Goal: Information Seeking & Learning: Learn about a topic

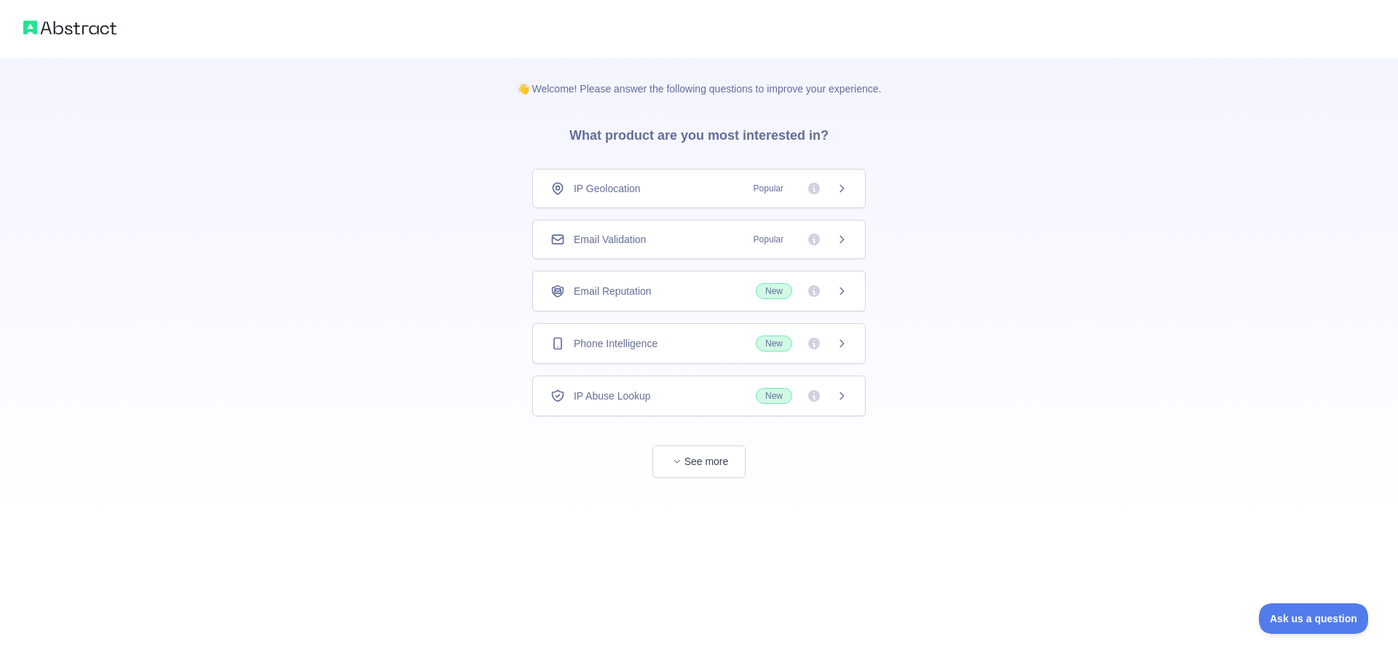
click at [811, 343] on icon at bounding box center [814, 344] width 12 height 12
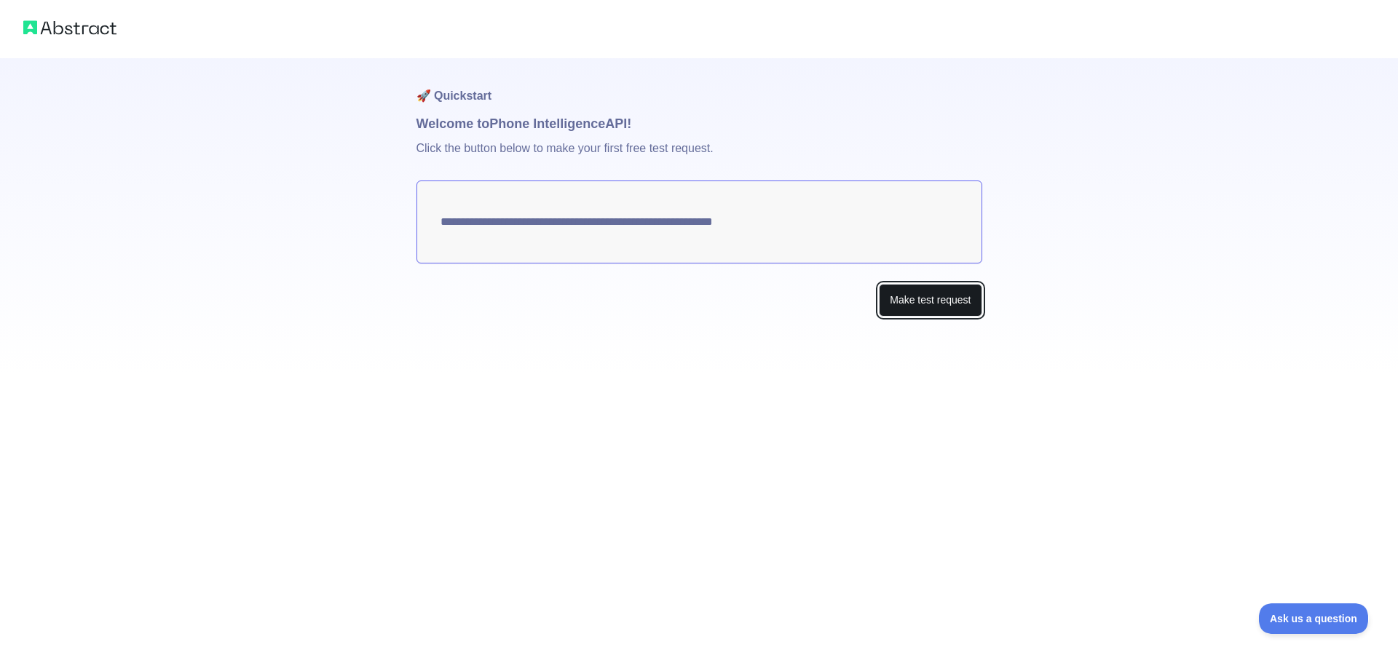
click at [890, 297] on button "Make test request" at bounding box center [930, 300] width 103 height 33
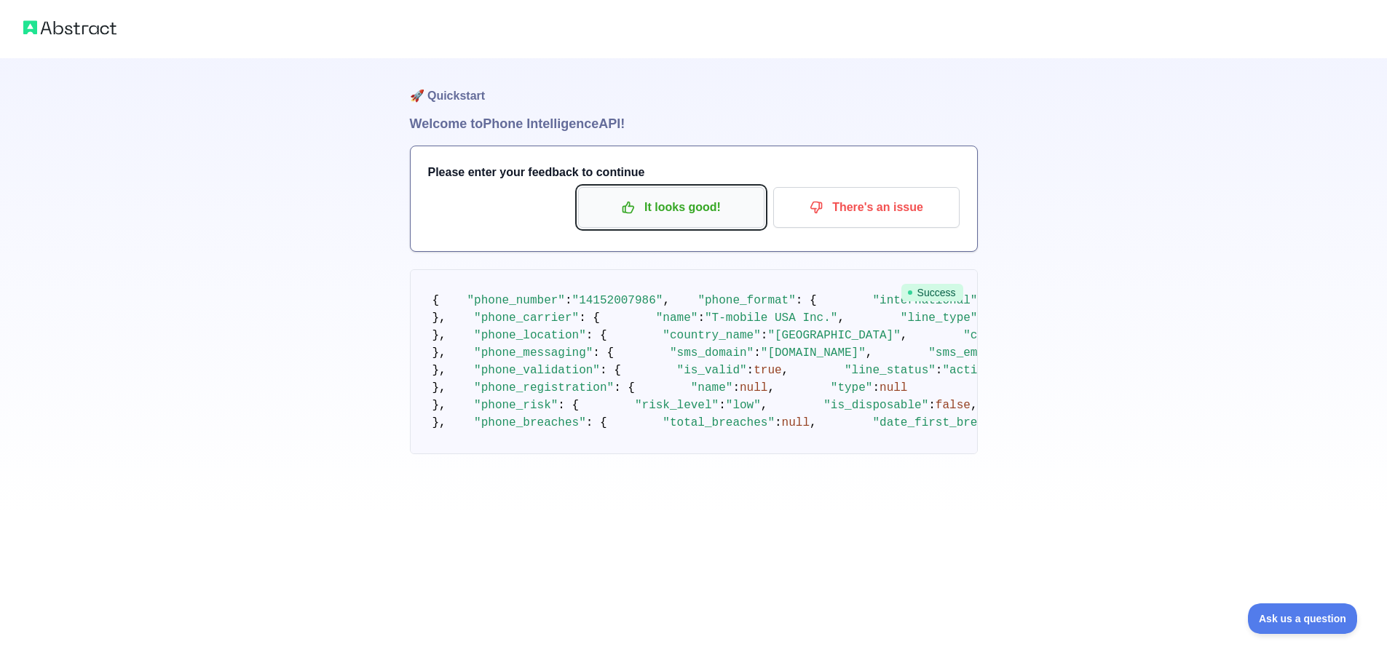
click at [670, 220] on button "It looks good!" at bounding box center [671, 207] width 186 height 41
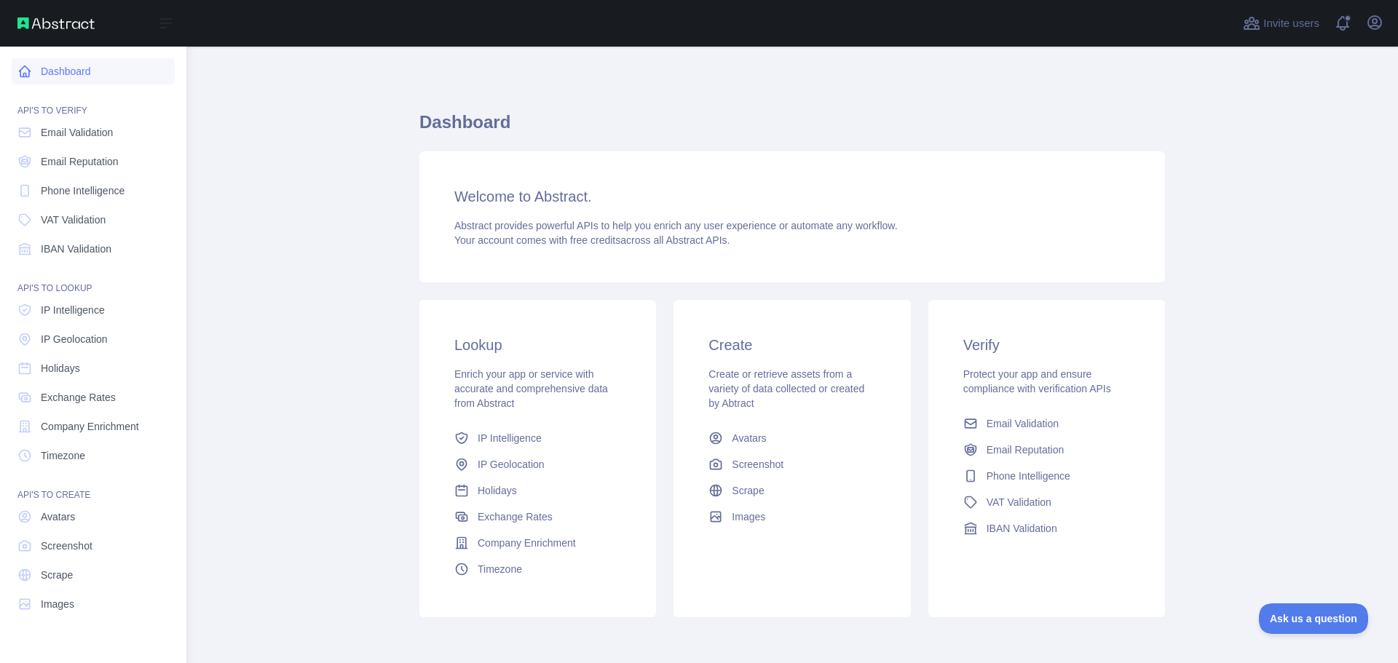
click at [26, 72] on icon at bounding box center [24, 71] width 15 height 15
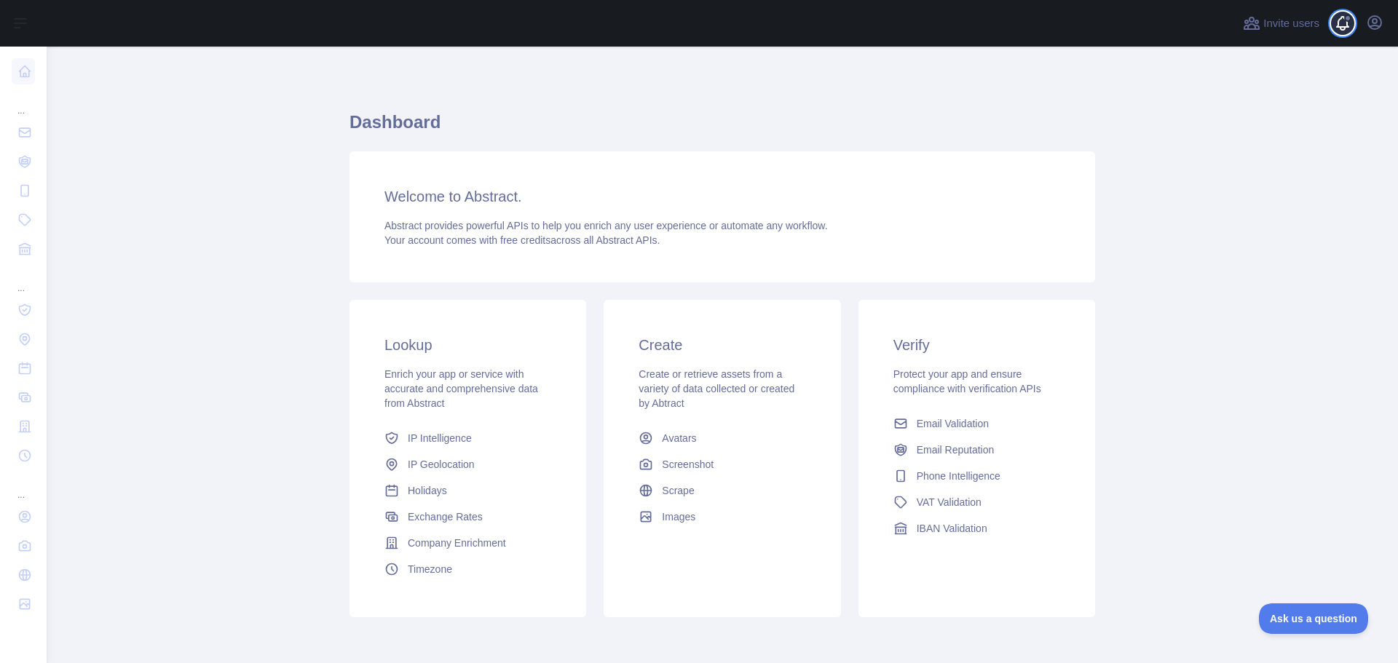
click at [1345, 35] on span at bounding box center [1348, 23] width 29 height 47
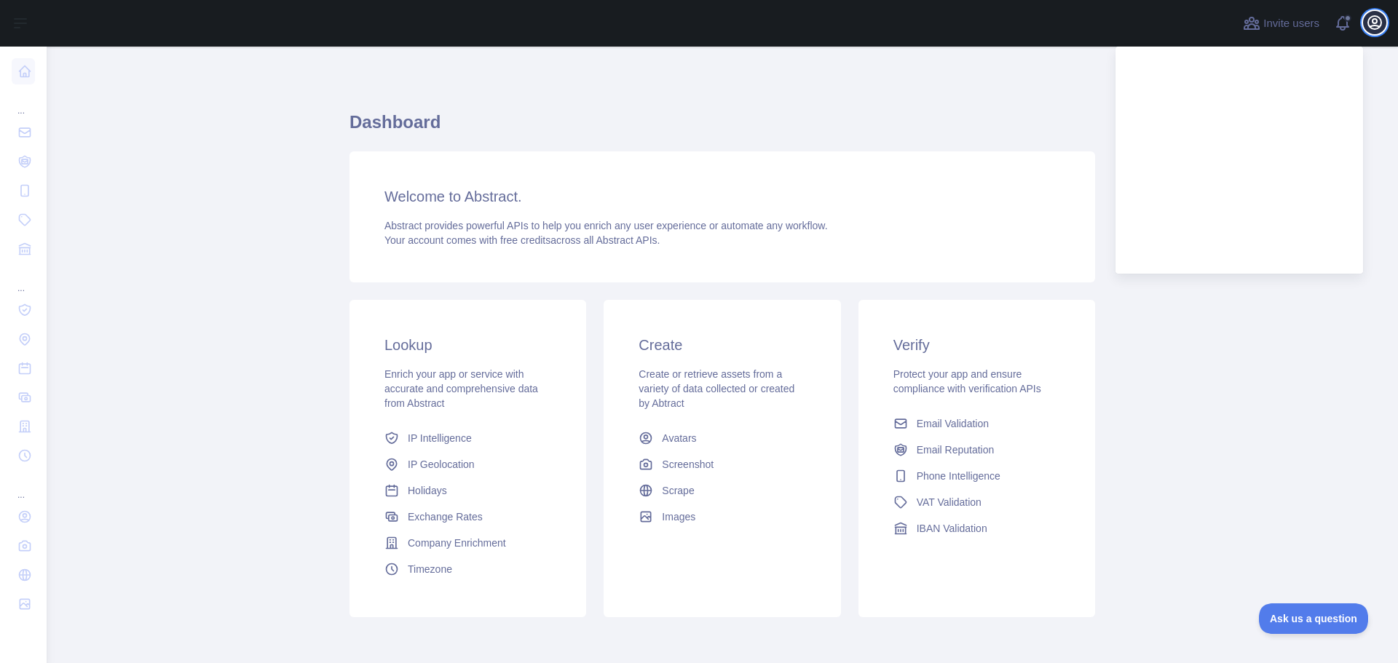
click at [1373, 26] on icon "button" at bounding box center [1374, 22] width 13 height 13
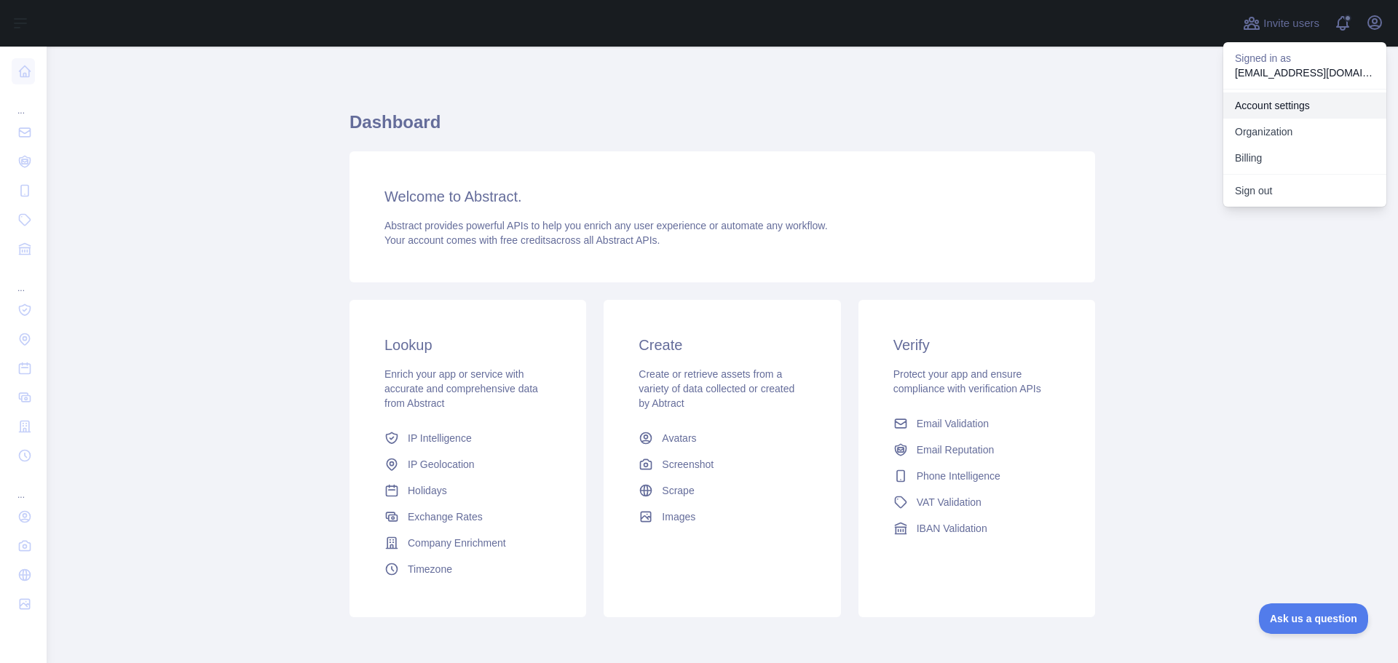
click at [1295, 95] on link "Account settings" at bounding box center [1304, 105] width 163 height 26
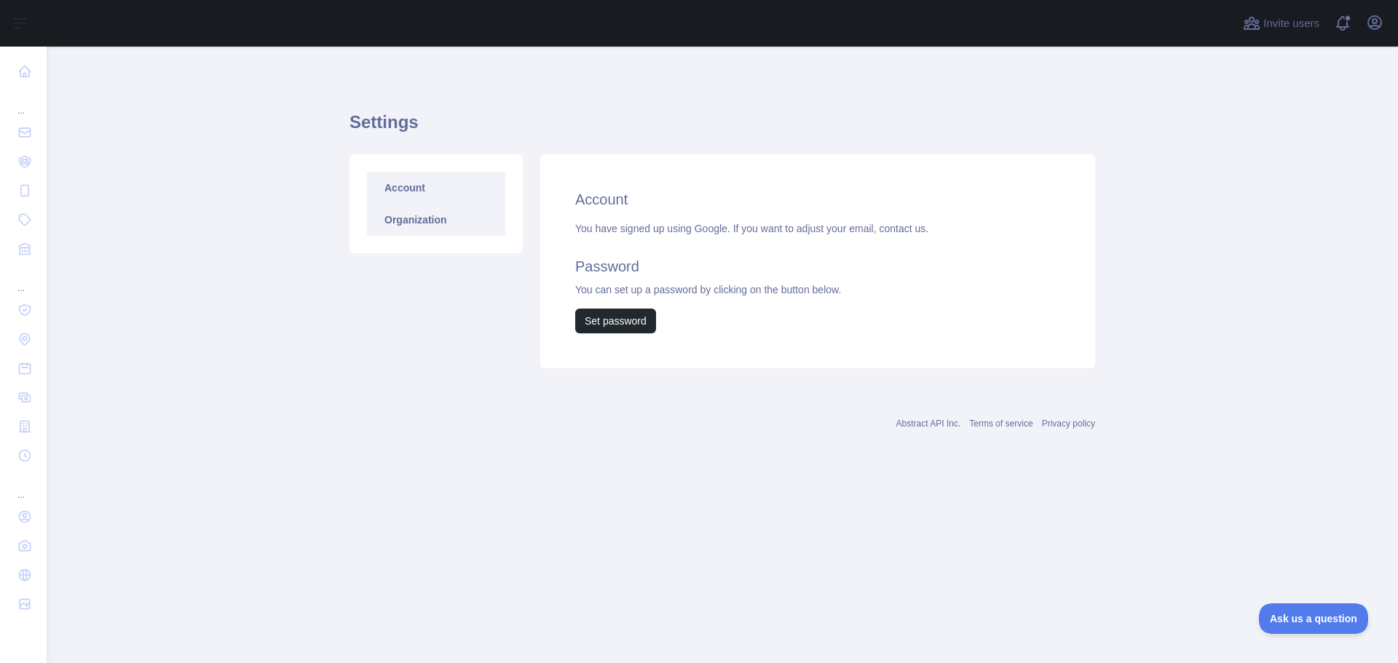
click at [459, 230] on link "Organization" at bounding box center [436, 220] width 138 height 32
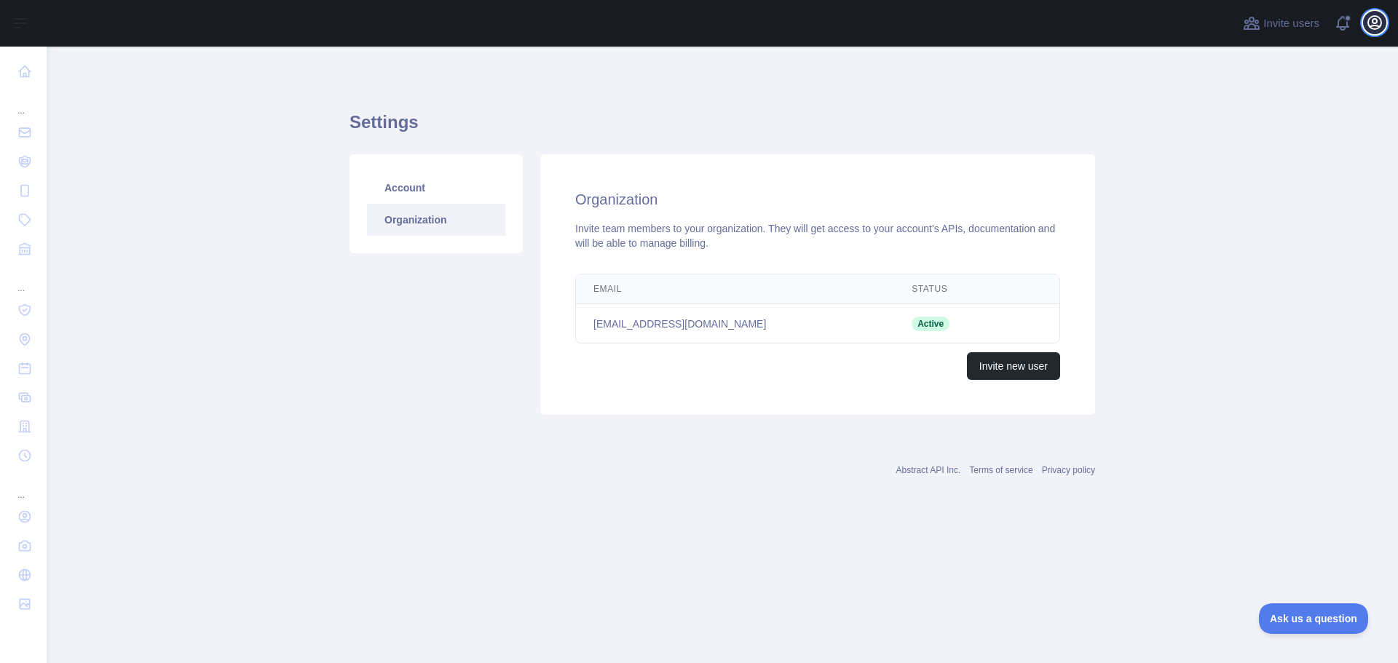
click at [1374, 14] on icon "button" at bounding box center [1374, 22] width 17 height 17
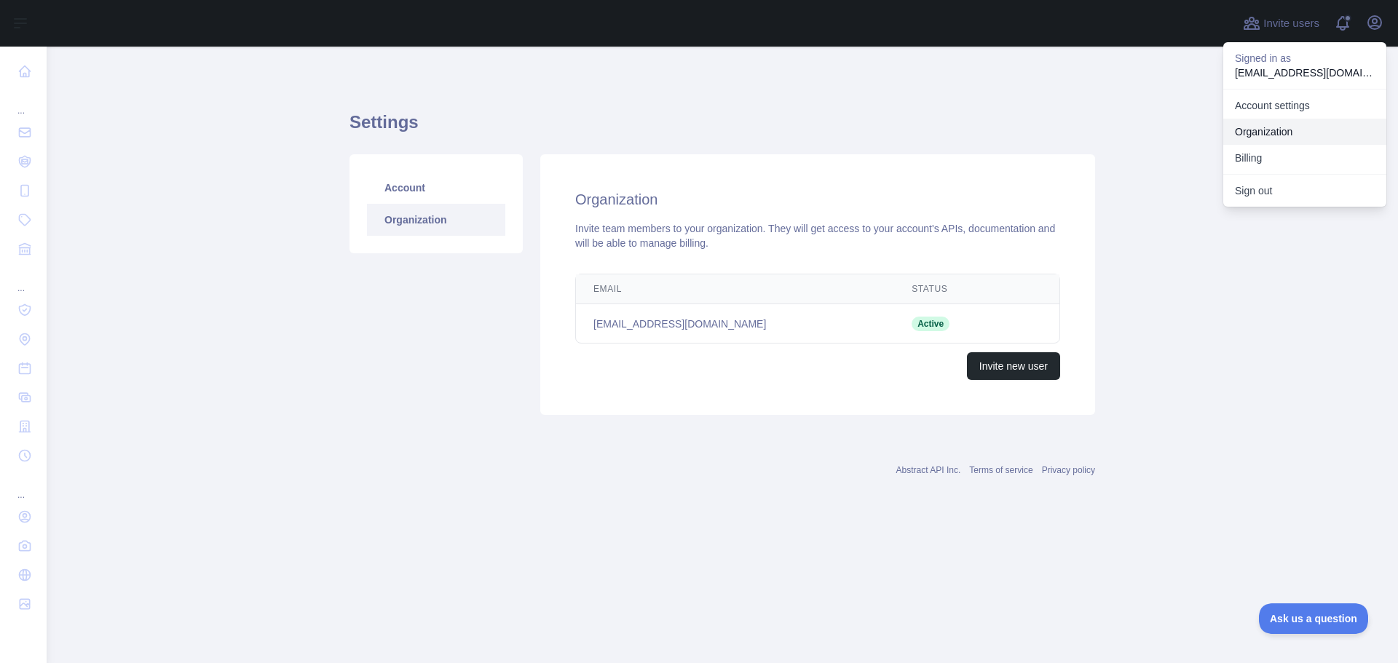
click at [1286, 123] on link "Organization" at bounding box center [1304, 132] width 163 height 26
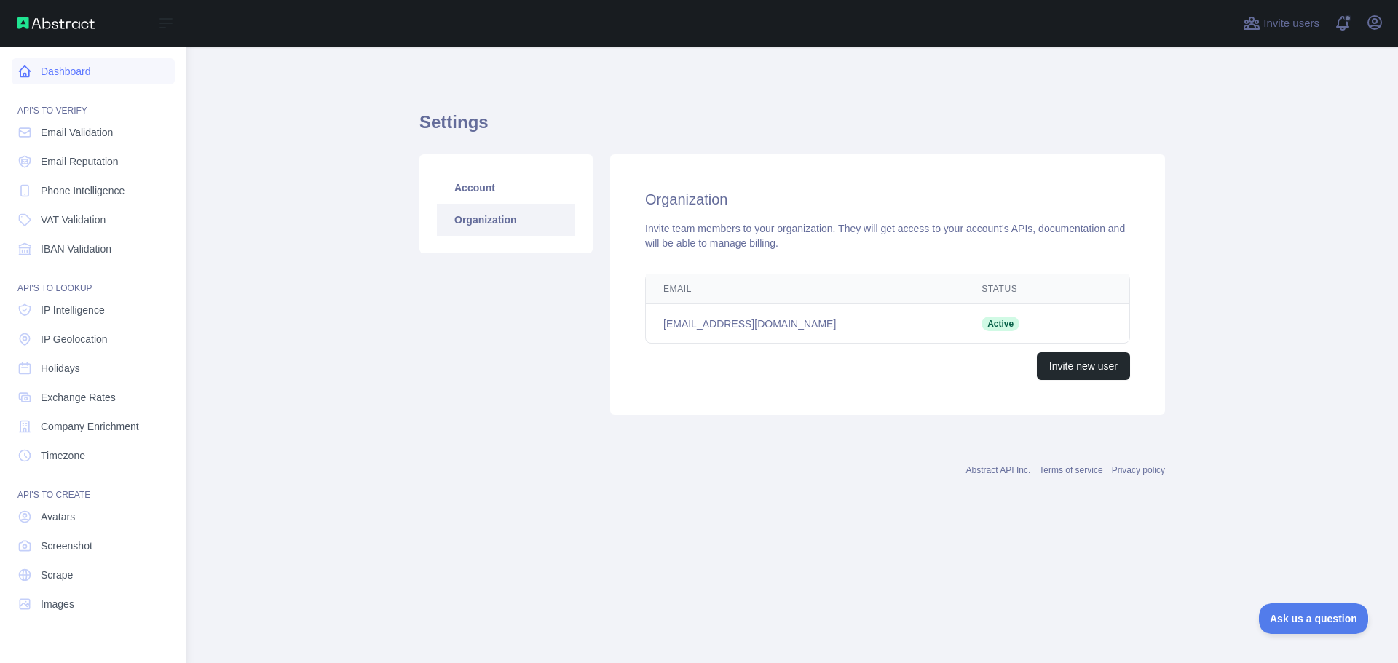
click at [60, 82] on link "Dashboard" at bounding box center [93, 71] width 163 height 26
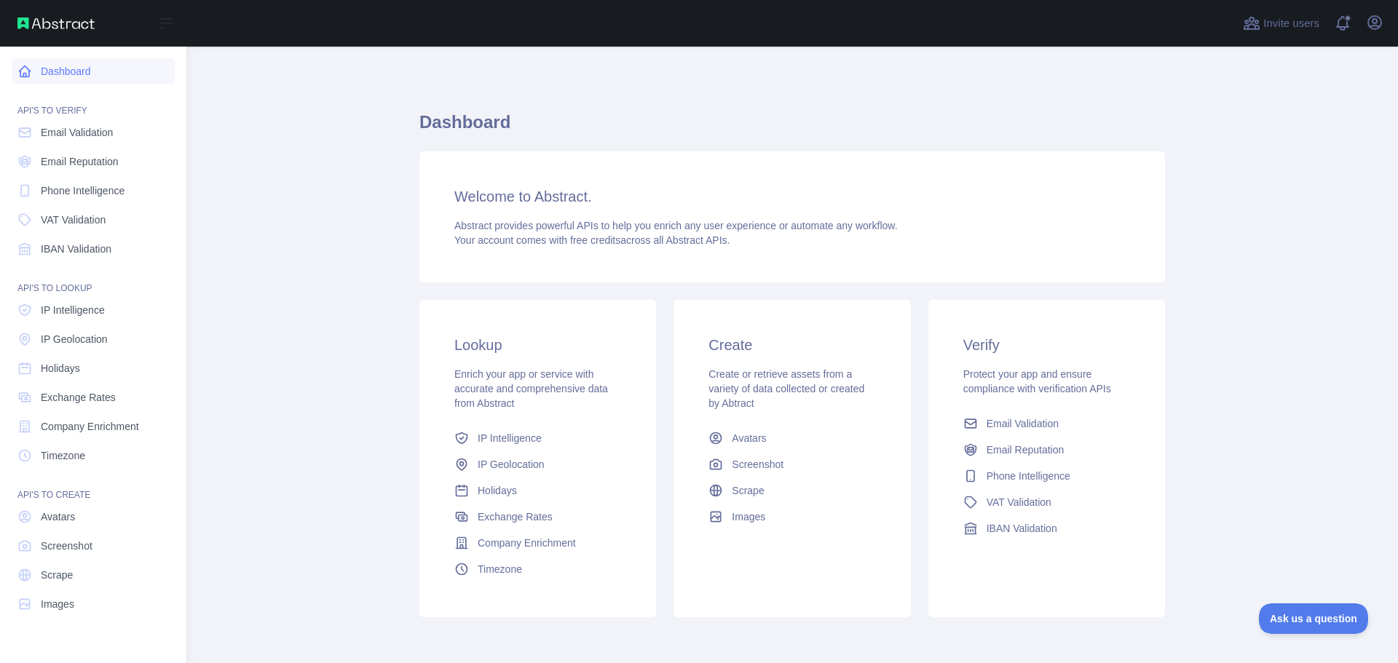
click at [66, 76] on link "Dashboard" at bounding box center [93, 71] width 163 height 26
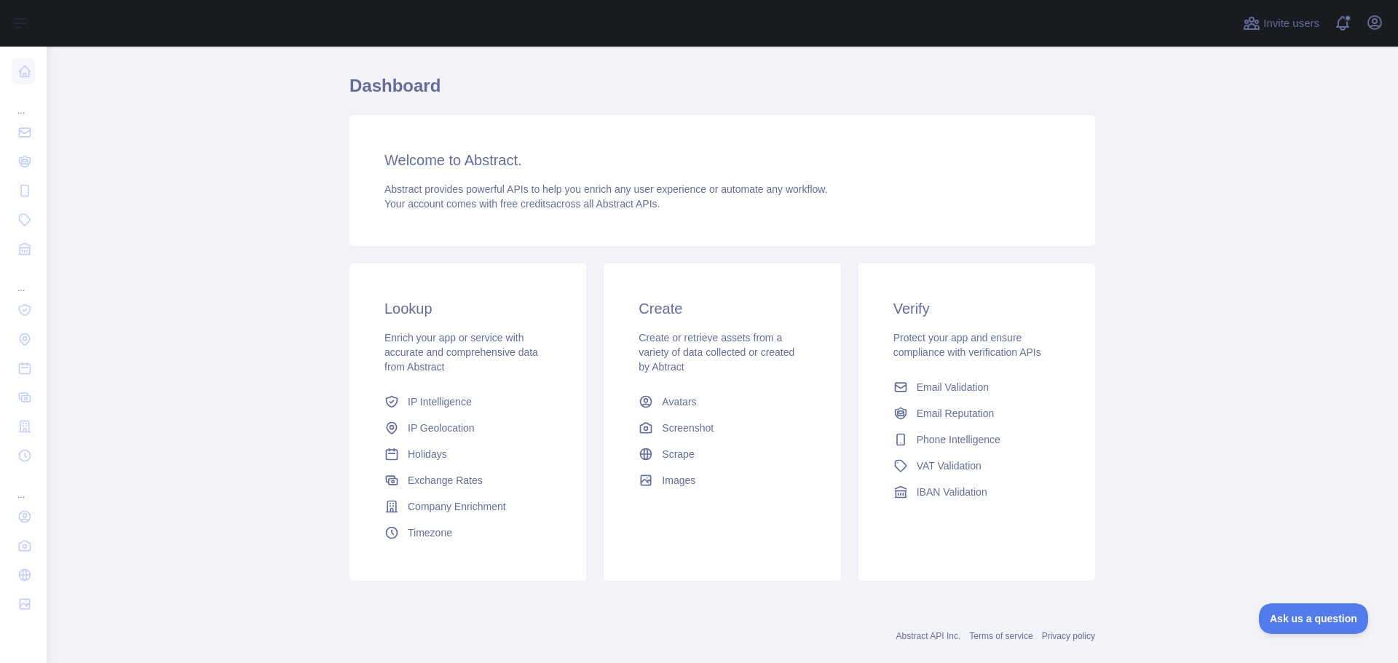
scroll to position [62, 0]
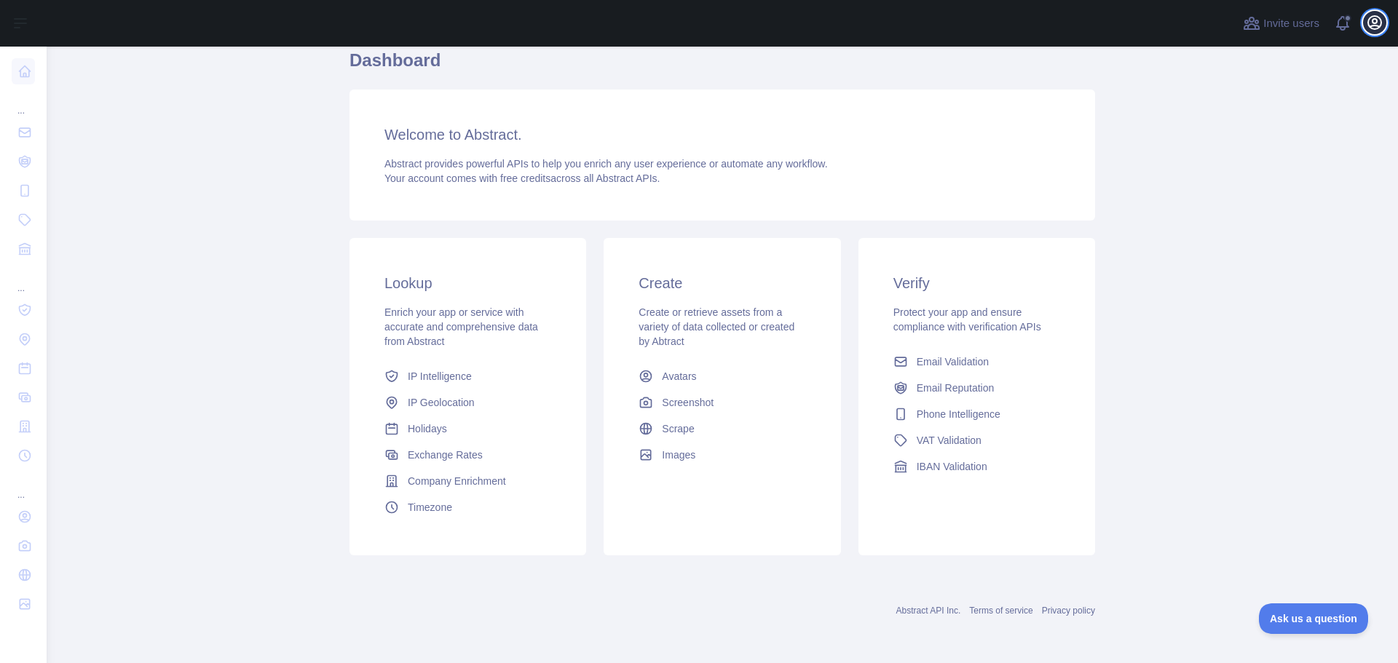
click at [1369, 27] on icon "button" at bounding box center [1374, 22] width 13 height 13
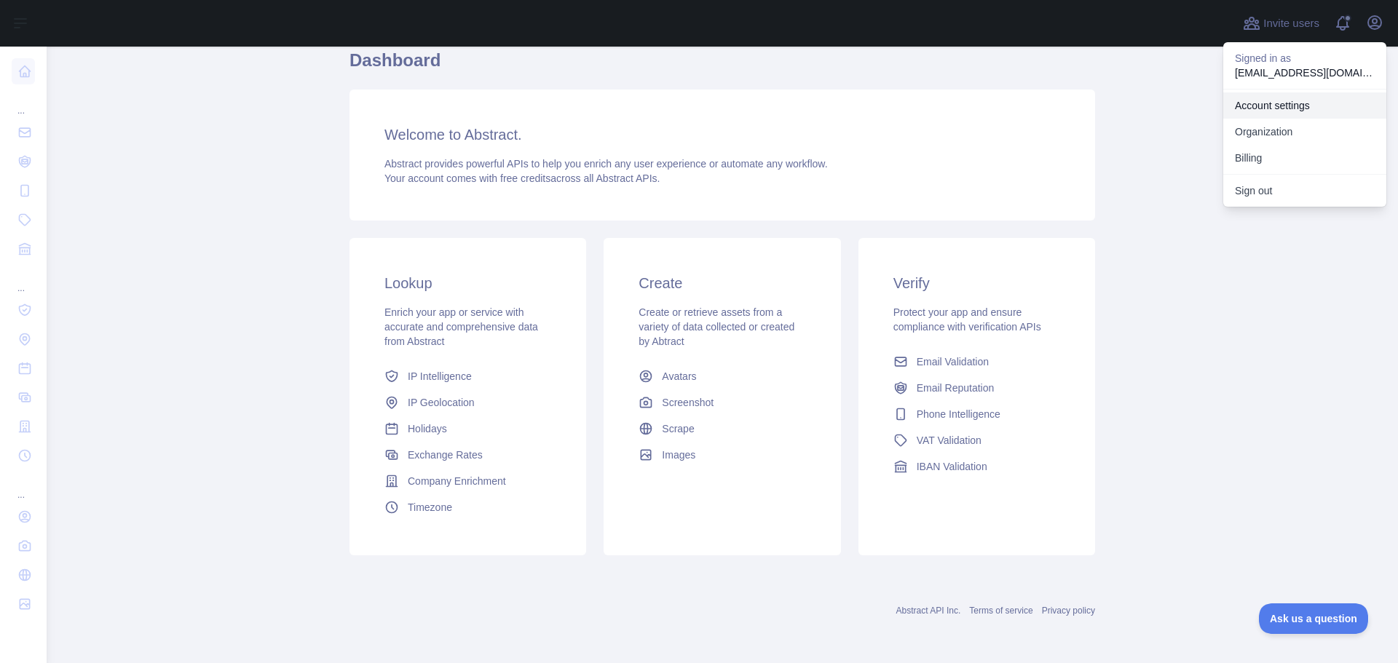
click at [1295, 99] on link "Account settings" at bounding box center [1304, 105] width 163 height 26
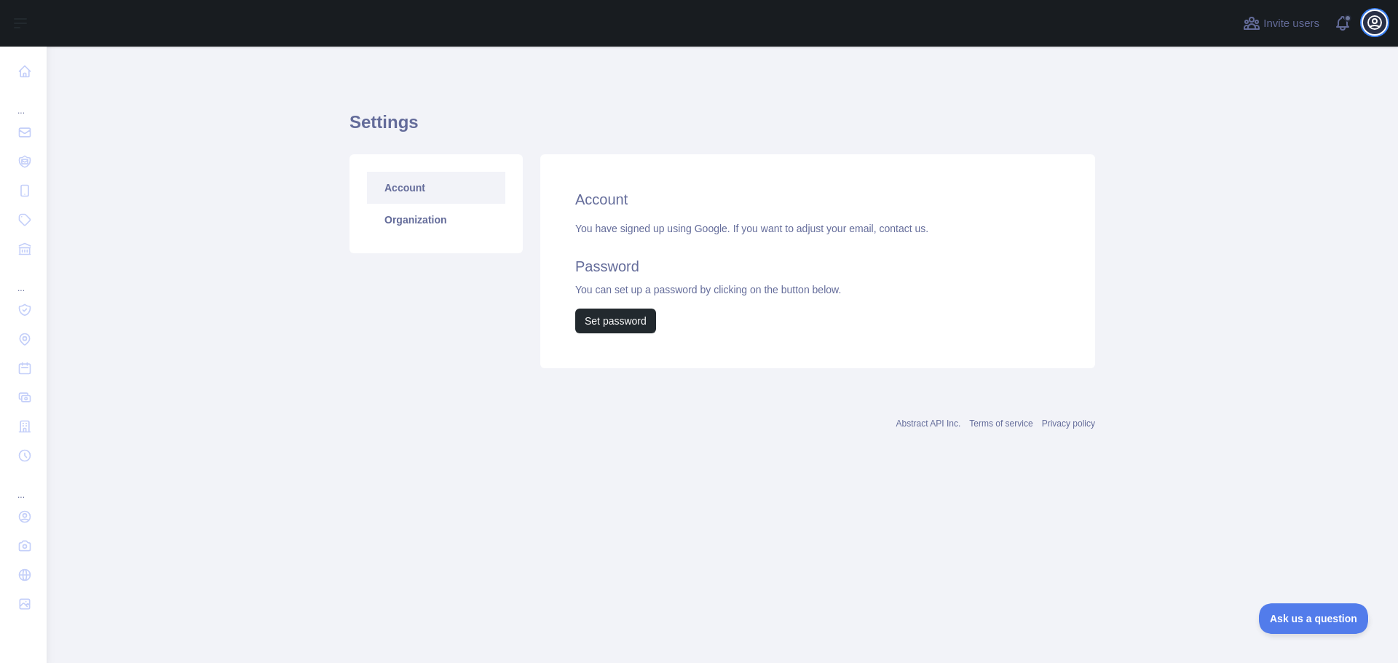
click at [1373, 31] on icon "button" at bounding box center [1374, 22] width 17 height 17
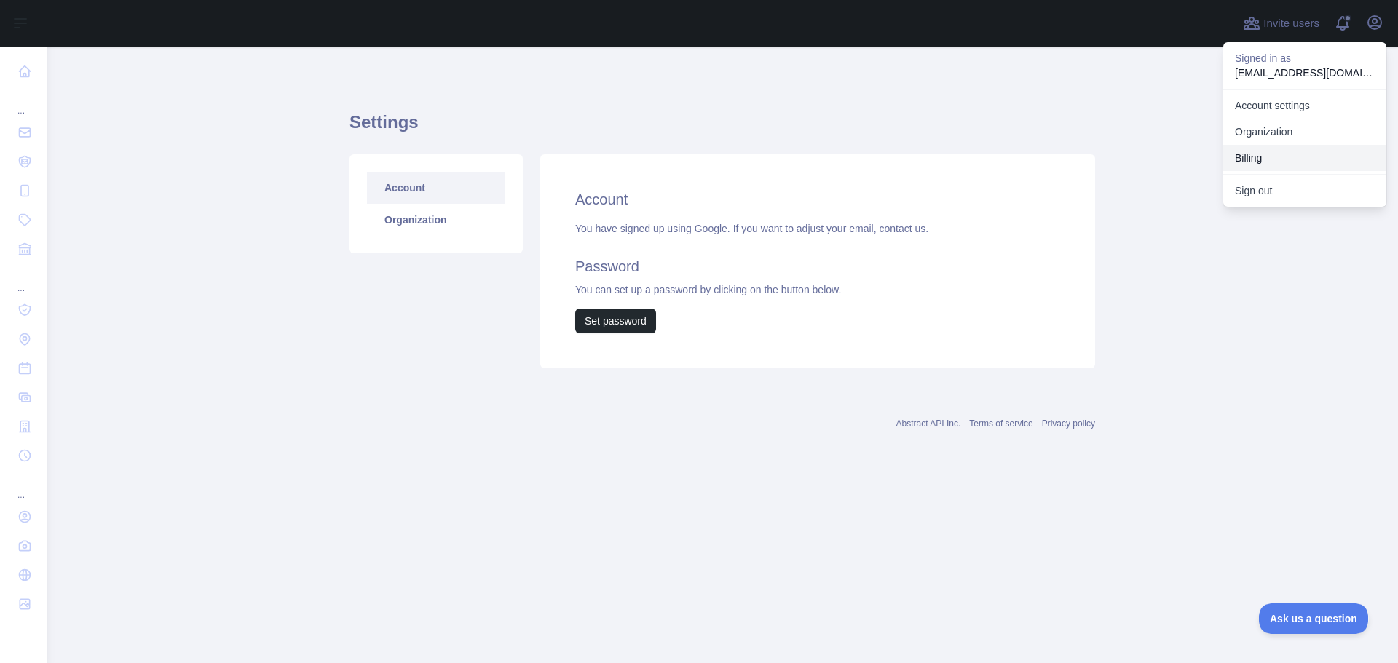
click at [1314, 147] on button "Billing" at bounding box center [1304, 158] width 163 height 26
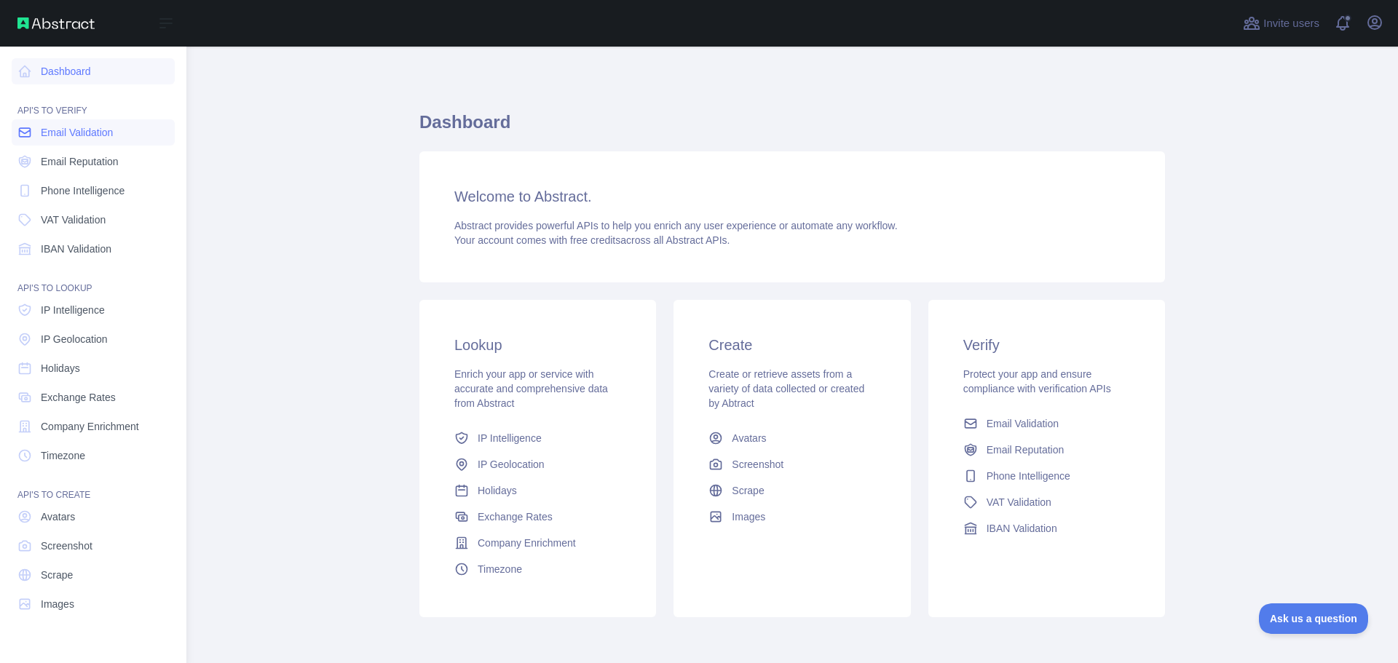
click at [94, 130] on span "Email Validation" at bounding box center [77, 132] width 72 height 15
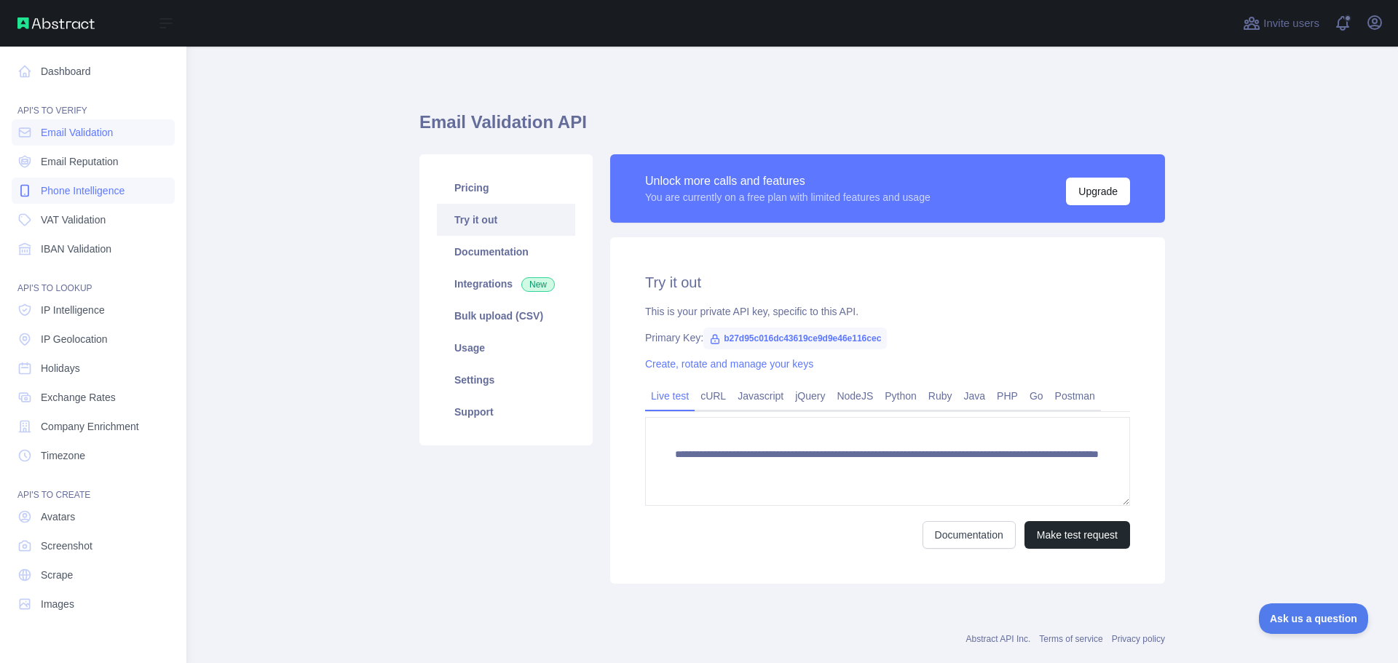
click at [134, 184] on link "Phone Intelligence" at bounding box center [93, 191] width 163 height 26
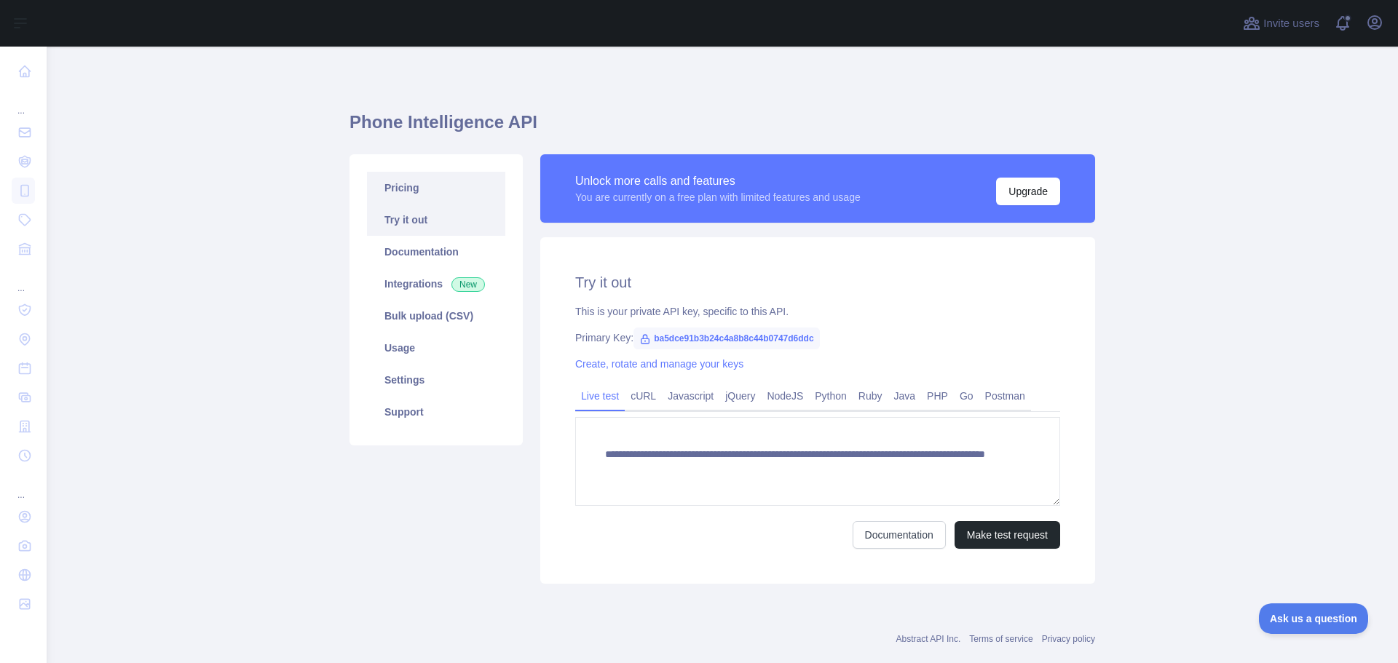
click at [430, 194] on link "Pricing" at bounding box center [436, 188] width 138 height 32
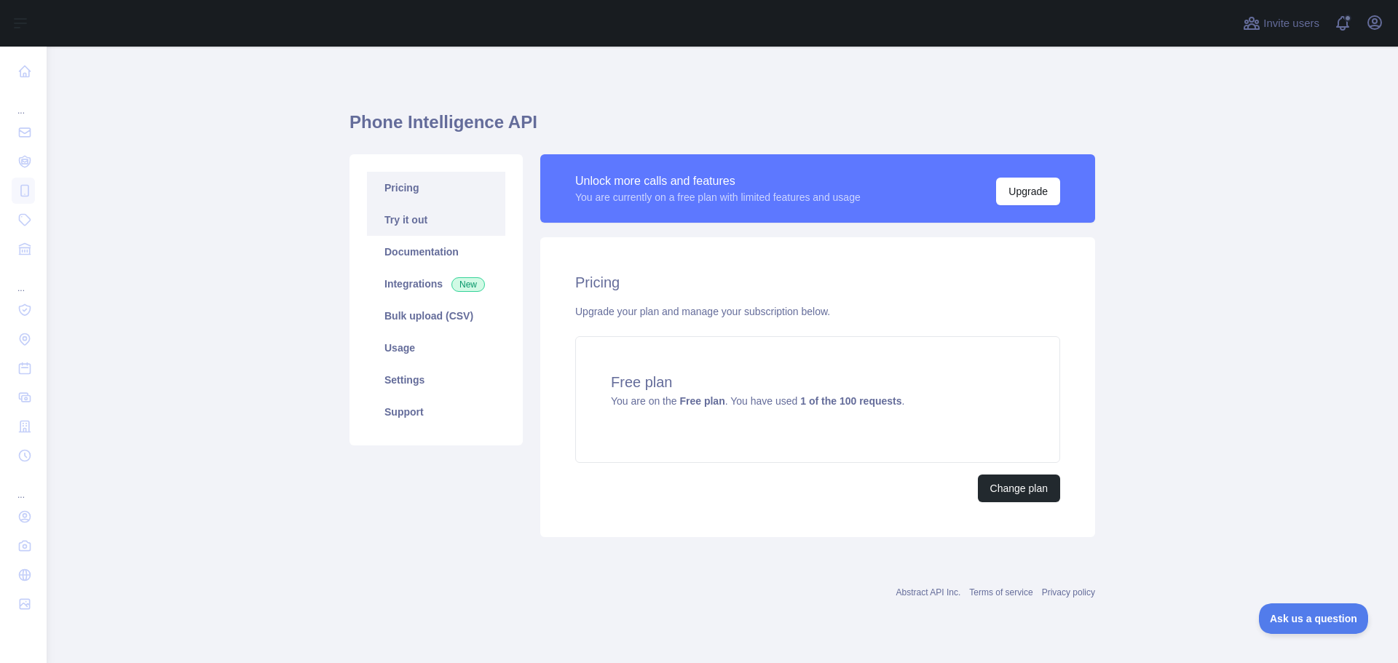
click at [440, 219] on link "Try it out" at bounding box center [436, 220] width 138 height 32
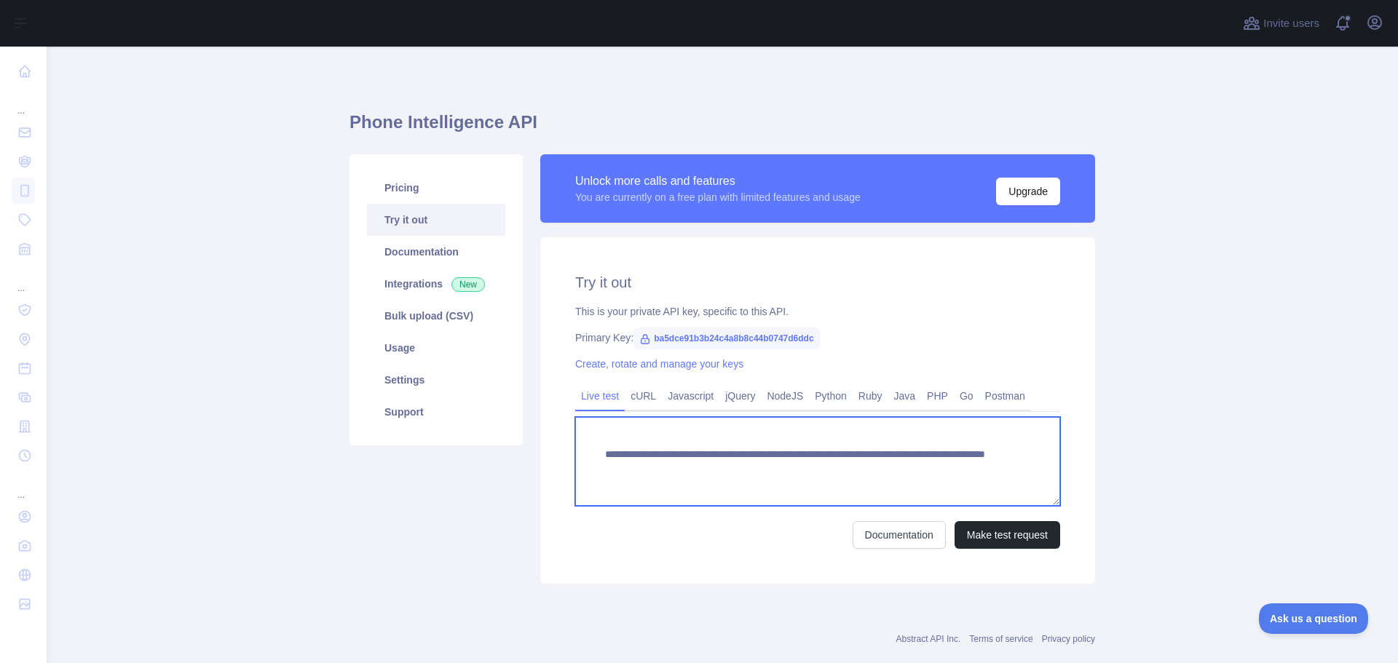
click at [742, 457] on textarea "**********" at bounding box center [817, 461] width 485 height 89
